Goal: Information Seeking & Learning: Understand process/instructions

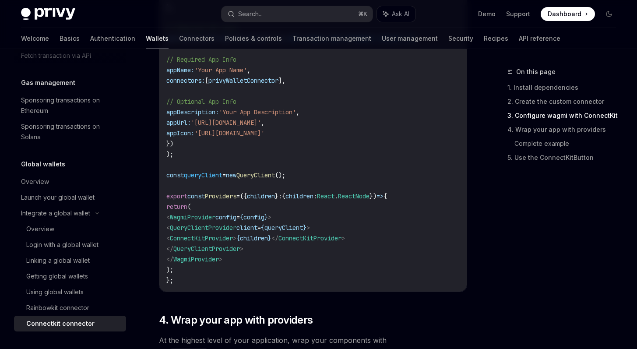
scroll to position [543, 0]
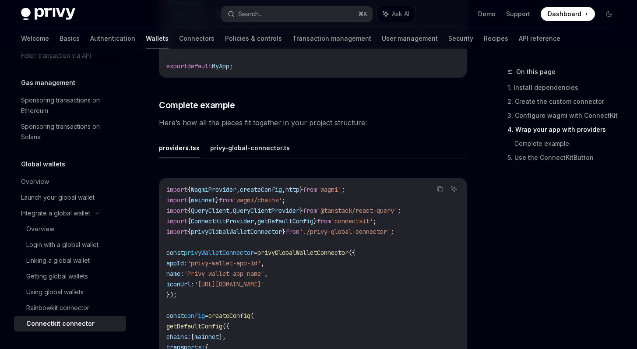
scroll to position [1231, 0]
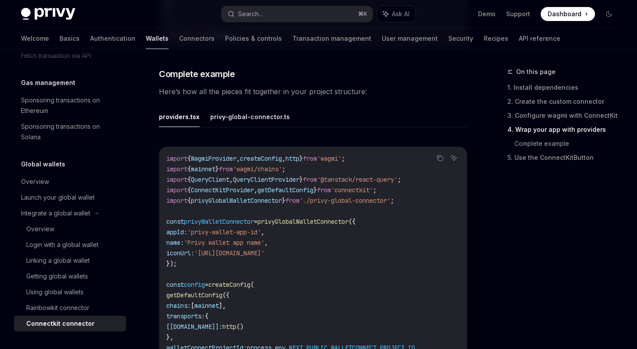
click at [73, 322] on div "Connectkit connector" at bounding box center [60, 323] width 68 height 10
type textarea "*"
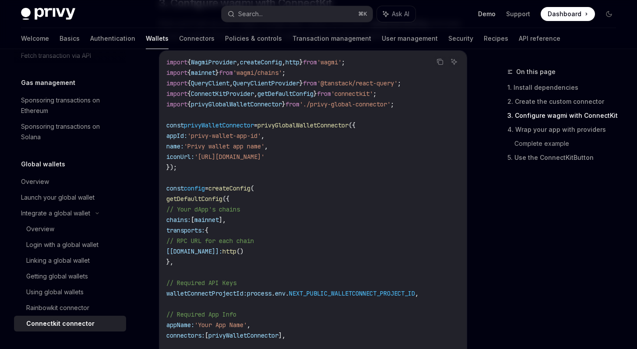
scroll to position [58, 0]
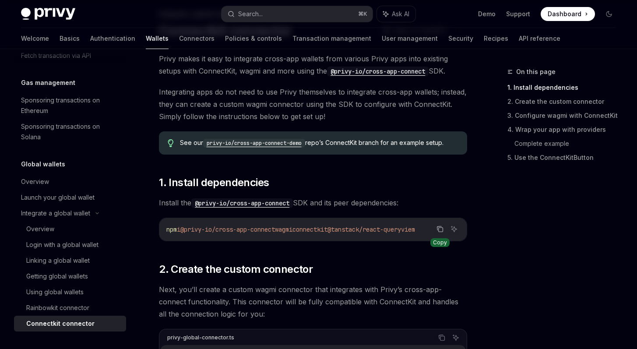
click at [439, 229] on icon "Copy the contents from the code block" at bounding box center [439, 228] width 7 height 7
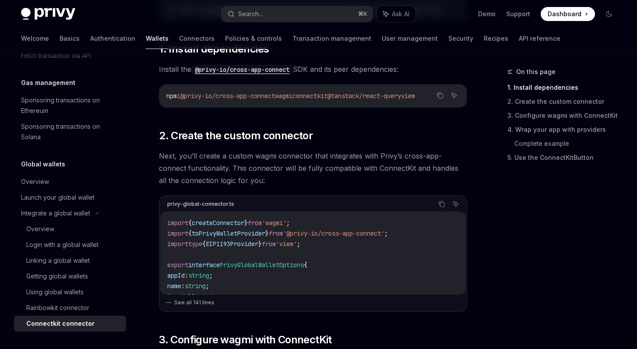
scroll to position [148, 0]
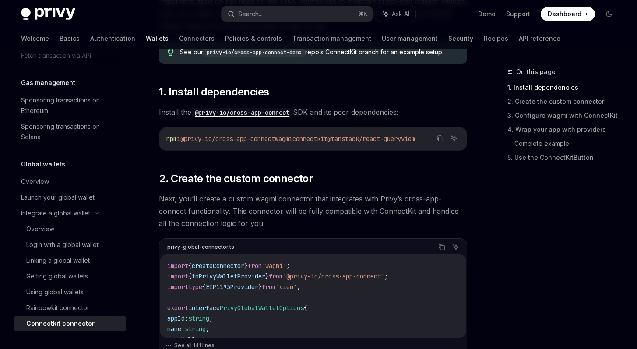
click at [552, 215] on div "On this page 1. Install dependencies 2. Create the custom connector 3. Configur…" at bounding box center [556, 207] width 133 height 282
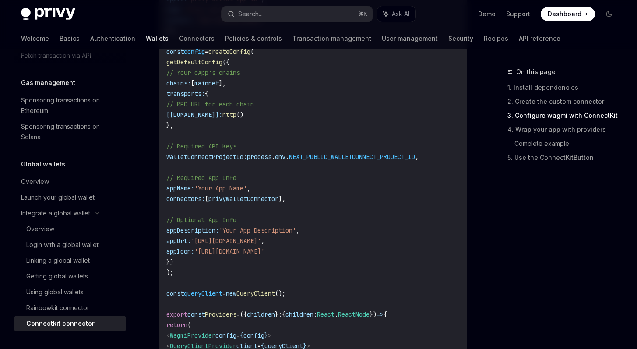
scroll to position [423, 0]
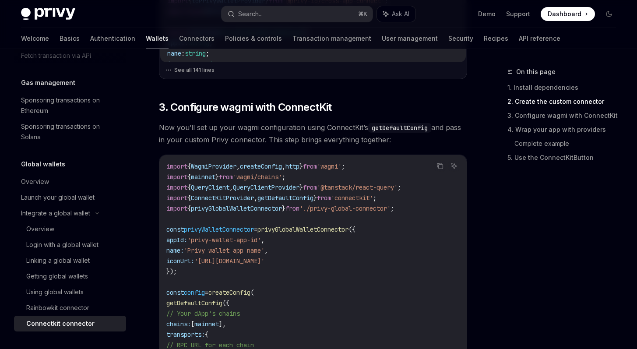
click at [317, 168] on span "from" at bounding box center [310, 166] width 14 height 8
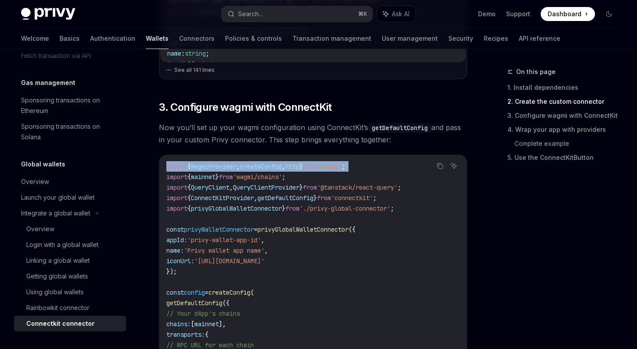
click at [317, 168] on span "from" at bounding box center [310, 166] width 14 height 8
copy code "import { WagmiProvider , createConfig , http } from 'wagmi' ;"
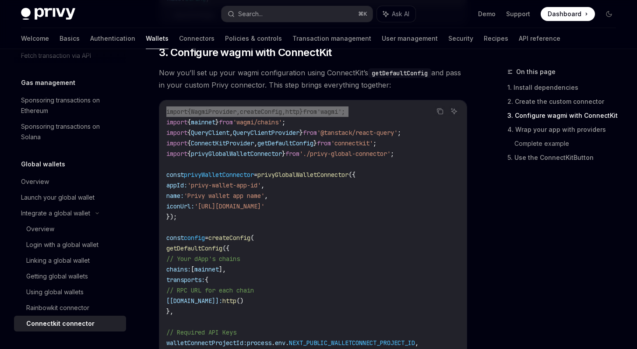
scroll to position [435, 0]
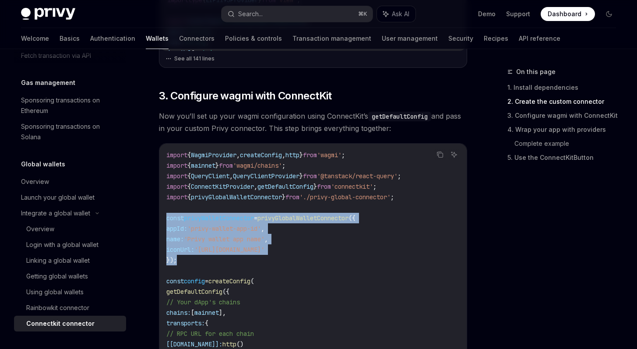
drag, startPoint x: 211, startPoint y: 259, endPoint x: 167, endPoint y: 224, distance: 56.9
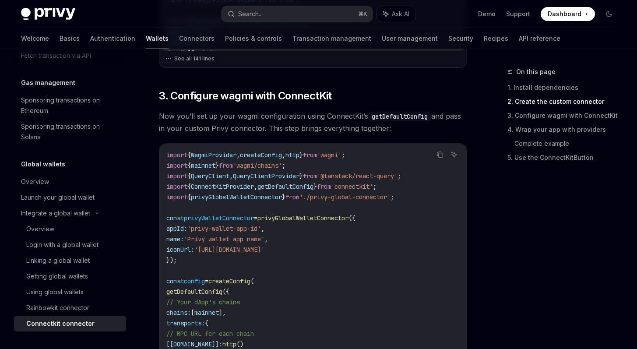
click at [304, 222] on span "privyGlobalWalletConnector" at bounding box center [302, 218] width 91 height 8
click at [304, 221] on span "privyGlobalWalletConnector" at bounding box center [302, 218] width 91 height 8
click at [315, 199] on span "'./privy-global-connector'" at bounding box center [344, 197] width 91 height 8
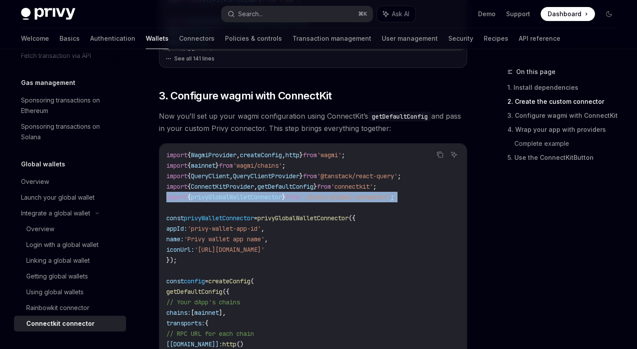
click at [315, 199] on span "'./privy-global-connector'" at bounding box center [344, 197] width 91 height 8
click at [329, 201] on span "'./privy-global-connector'" at bounding box center [344, 197] width 91 height 8
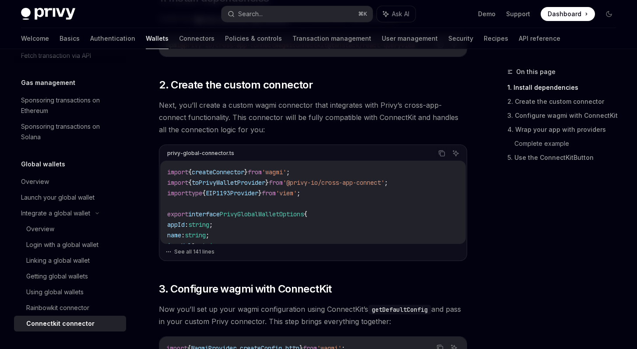
scroll to position [190, 0]
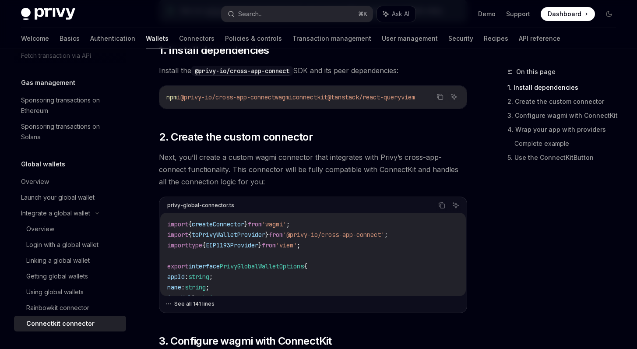
click at [185, 307] on button "See all 141 lines" at bounding box center [312, 303] width 295 height 12
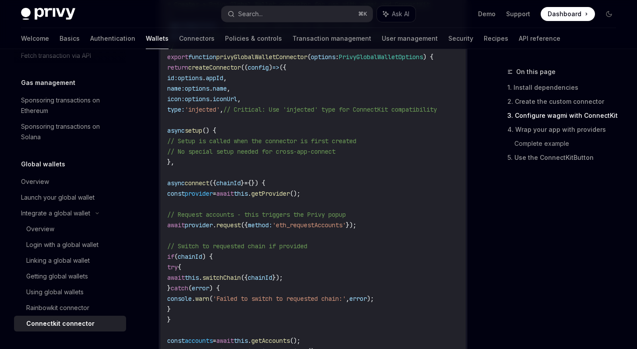
scroll to position [179, 0]
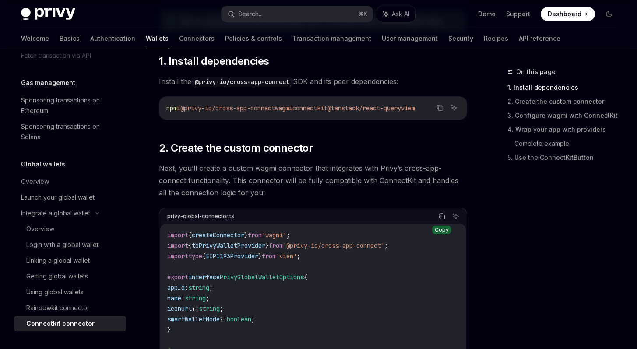
click at [438, 220] on icon "Copy the contents from the code block" at bounding box center [441, 216] width 7 height 7
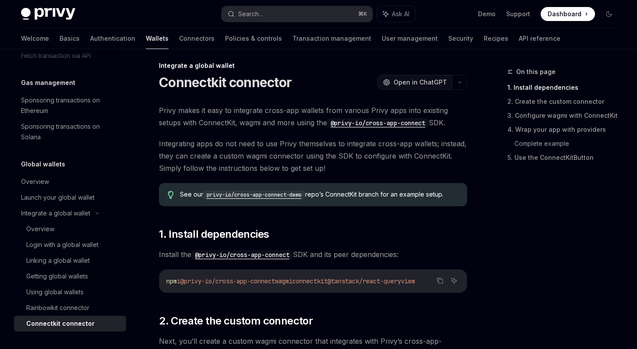
scroll to position [0, 0]
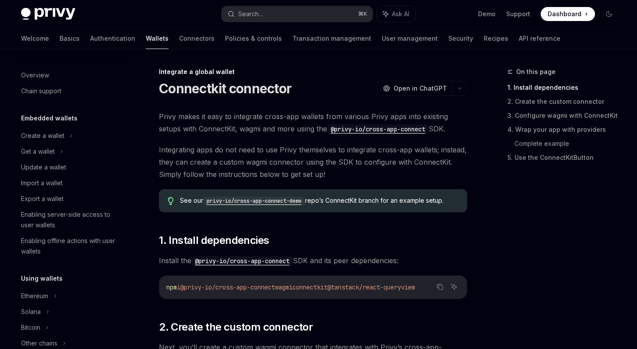
scroll to position [518, 0]
